Goal: Find specific page/section

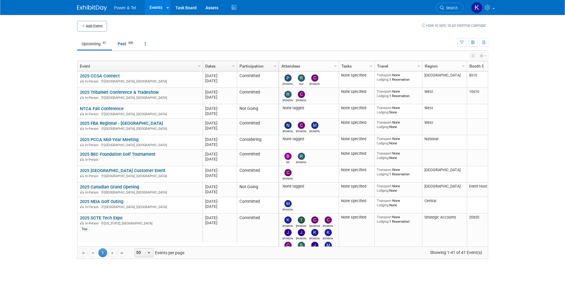
click at [447, 9] on span "Search" at bounding box center [451, 8] width 14 height 4
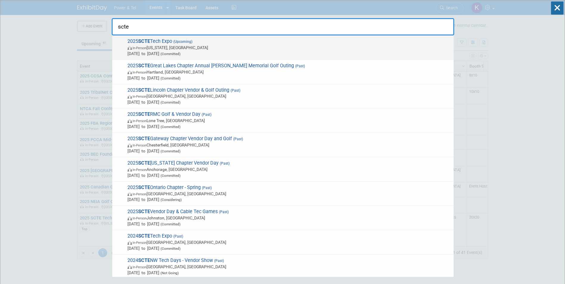
type input "scte"
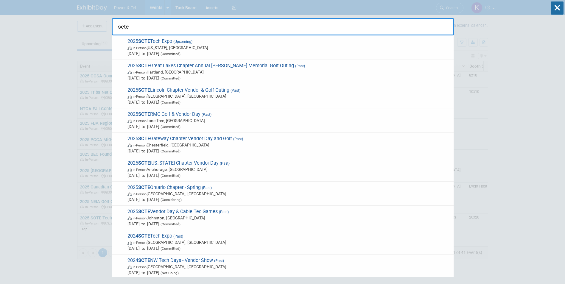
drag, startPoint x: 160, startPoint y: 42, endPoint x: 163, endPoint y: 34, distance: 7.9
click at [161, 41] on span "2025 SCTE Tech Expo (Upcoming) In-Person [US_STATE], [GEOGRAPHIC_DATA] [DATE] t…" at bounding box center [288, 47] width 325 height 18
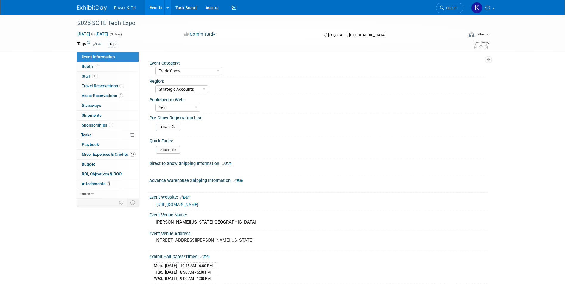
select select "Trade Show"
select select "Strategic Accounts"
select select "Yes"
click at [96, 108] on link "0 Giveaways 0" at bounding box center [108, 106] width 62 height 10
